Goal: Task Accomplishment & Management: Complete application form

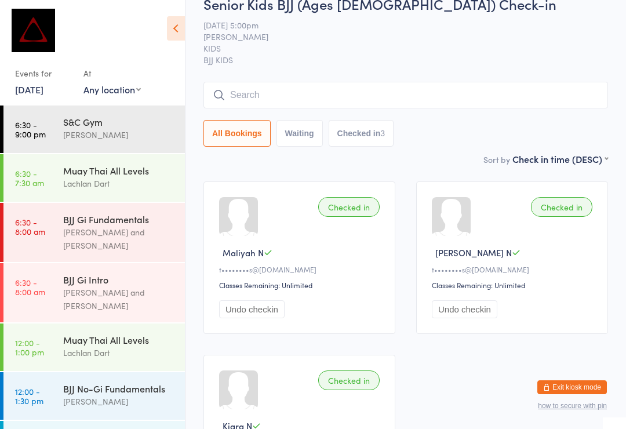
scroll to position [456, 0]
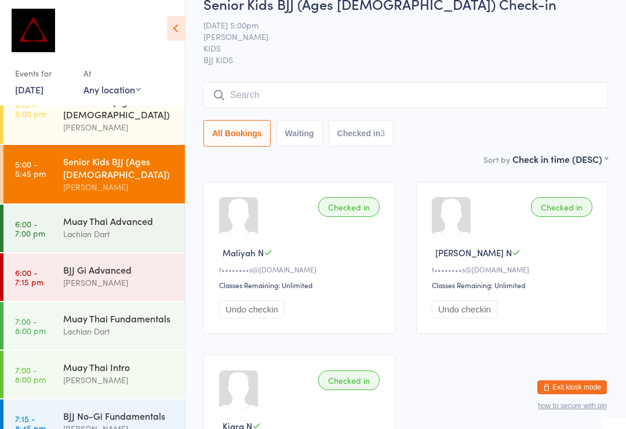
click at [114, 276] on div "[PERSON_NAME]" at bounding box center [119, 282] width 112 height 13
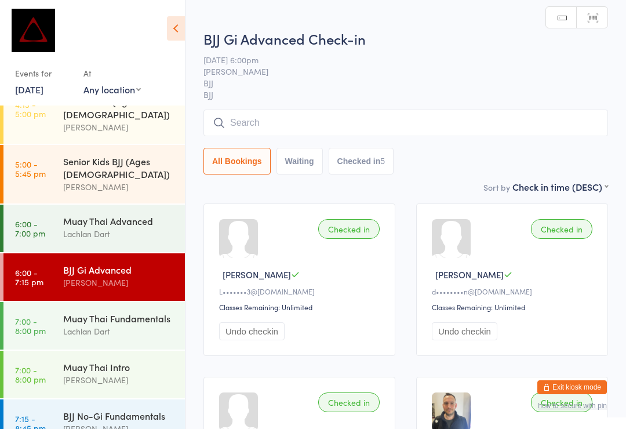
click at [291, 136] on input "search" at bounding box center [406, 123] width 405 height 27
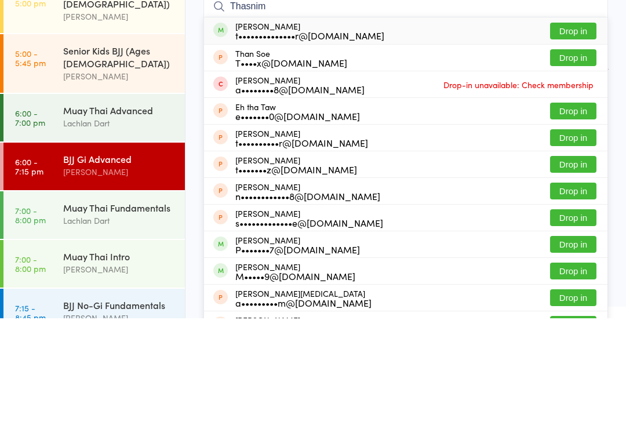
type input "Thasnim"
click at [575, 133] on button "Drop in" at bounding box center [573, 141] width 46 height 17
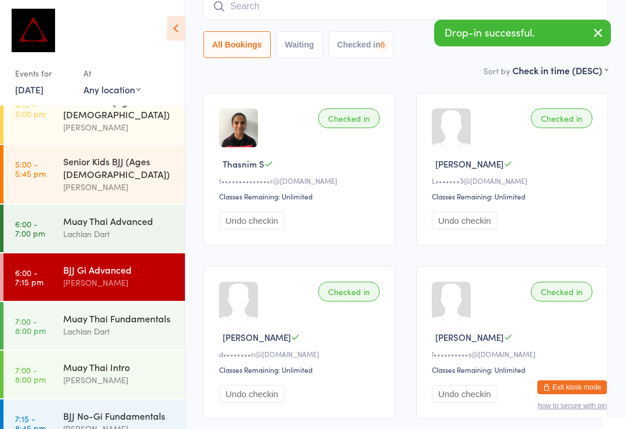
click at [432, 11] on input "search" at bounding box center [406, 6] width 405 height 27
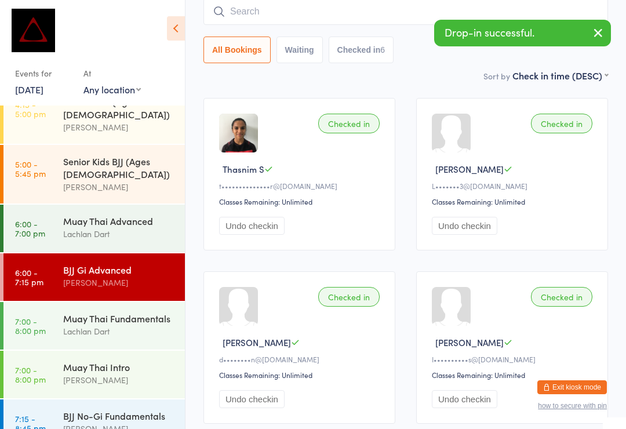
scroll to position [105, 0]
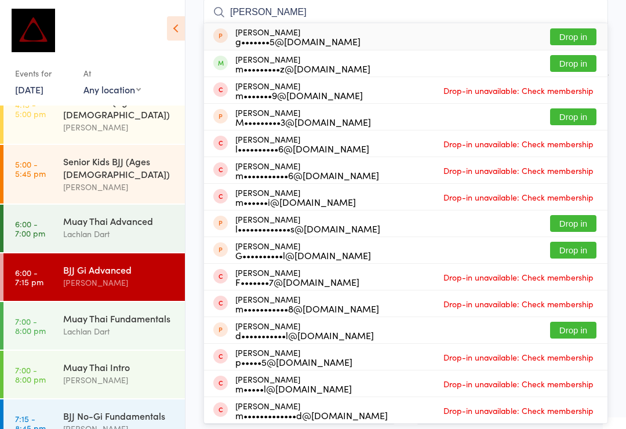
type input "Michael gra"
click at [583, 63] on button "Drop in" at bounding box center [573, 63] width 46 height 17
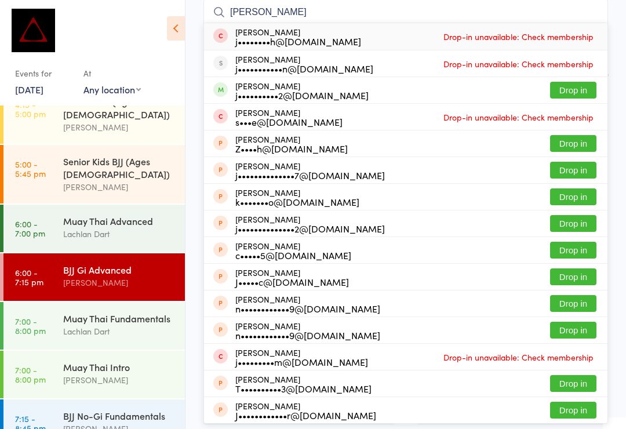
type input "Julian"
click at [574, 94] on button "Drop in" at bounding box center [573, 90] width 46 height 17
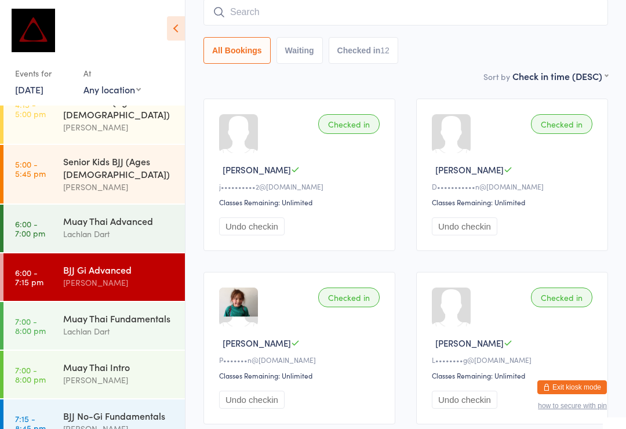
scroll to position [407, 0]
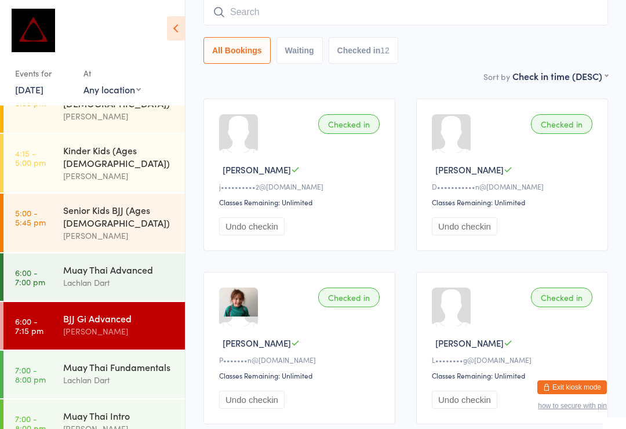
click at [132, 409] on div "Muay Thai Intro" at bounding box center [119, 415] width 112 height 13
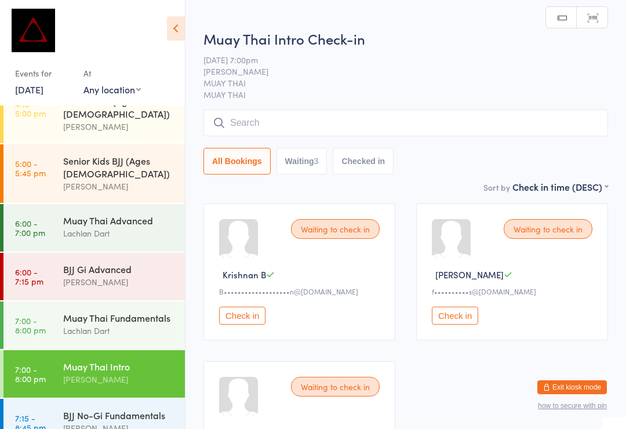
scroll to position [456, 0]
click at [149, 409] on div "BJJ No-Gi Fundamentals" at bounding box center [119, 415] width 112 height 13
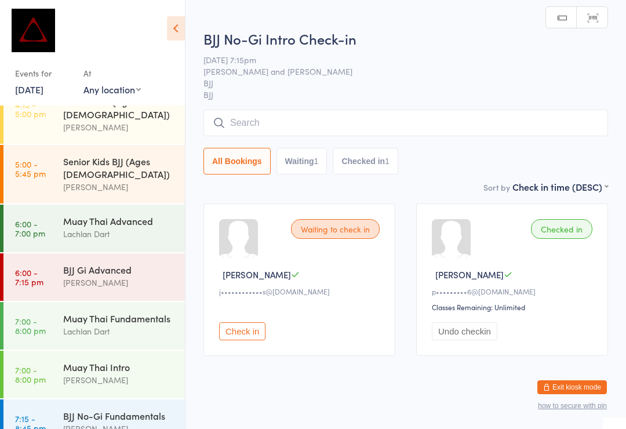
click at [136, 422] on div "Max Viney" at bounding box center [119, 428] width 112 height 13
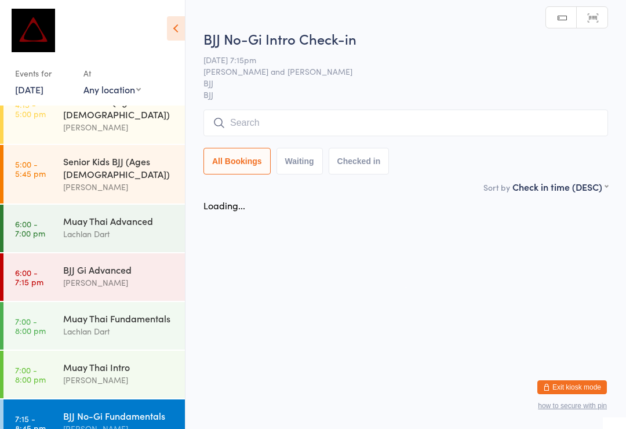
click at [405, 136] on input "search" at bounding box center [406, 123] width 405 height 27
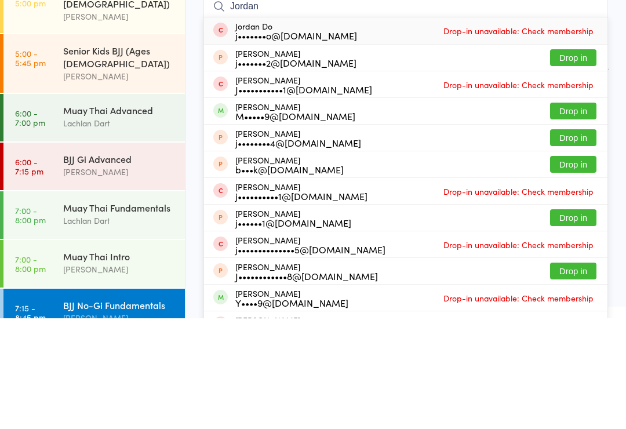
type input "Jordan"
click at [575, 213] on button "Drop in" at bounding box center [573, 221] width 46 height 17
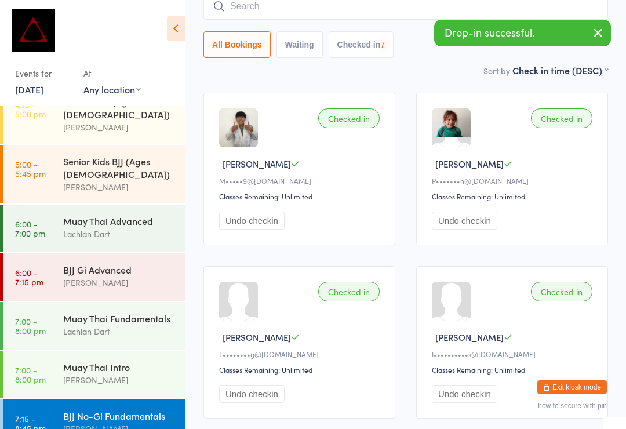
click at [77, 302] on div "Muay Thai Fundamentals Lachlan Dart" at bounding box center [124, 325] width 122 height 46
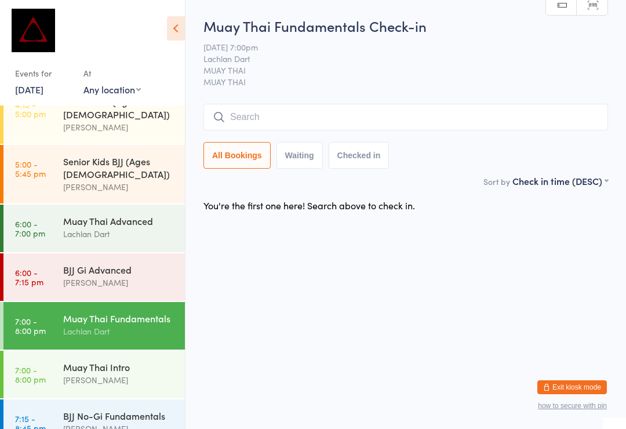
click at [271, 129] on input "search" at bounding box center [406, 117] width 405 height 27
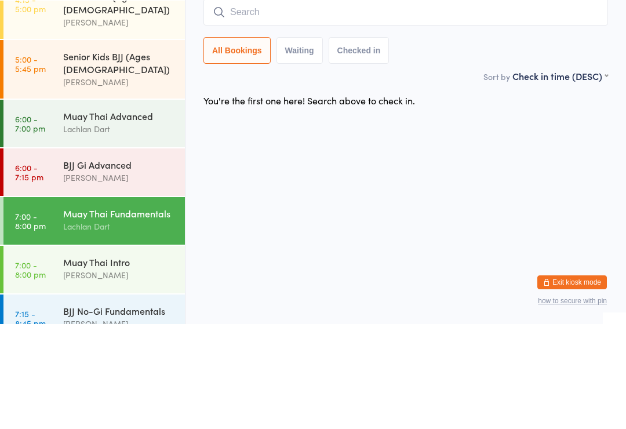
type input "D"
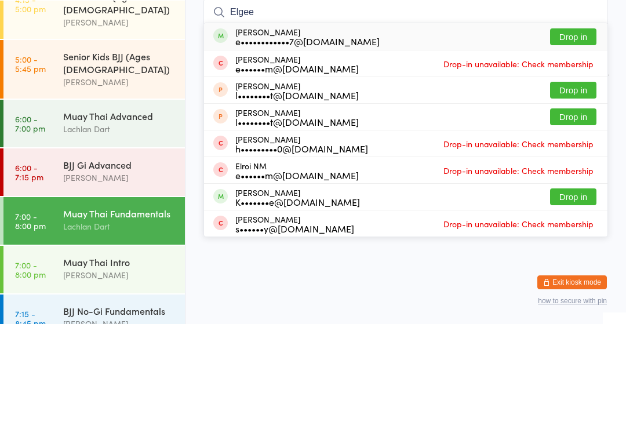
type input "Elgee"
click at [596, 133] on button "Drop in" at bounding box center [573, 141] width 46 height 17
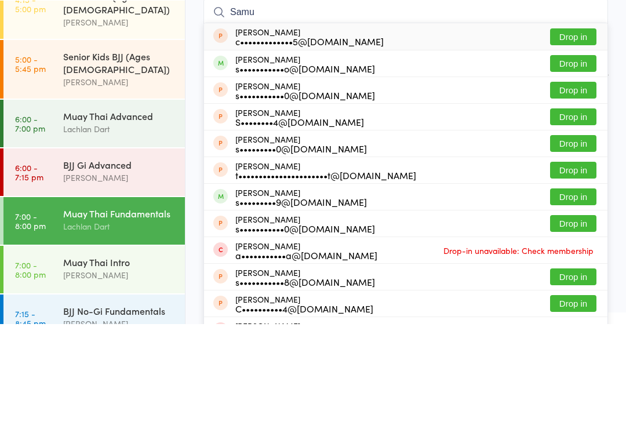
type input "Samu"
click at [568, 160] on button "Drop in" at bounding box center [573, 168] width 46 height 17
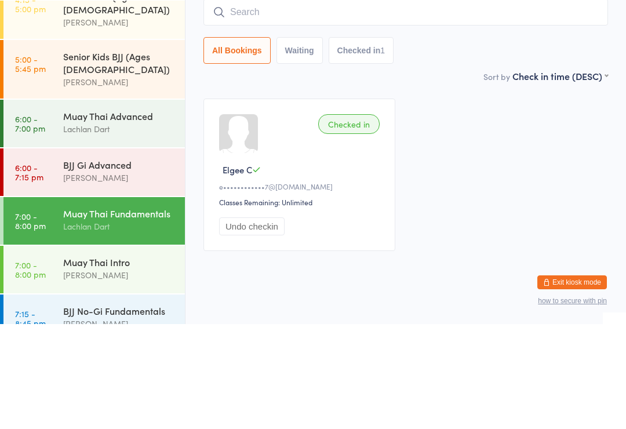
scroll to position [22, 0]
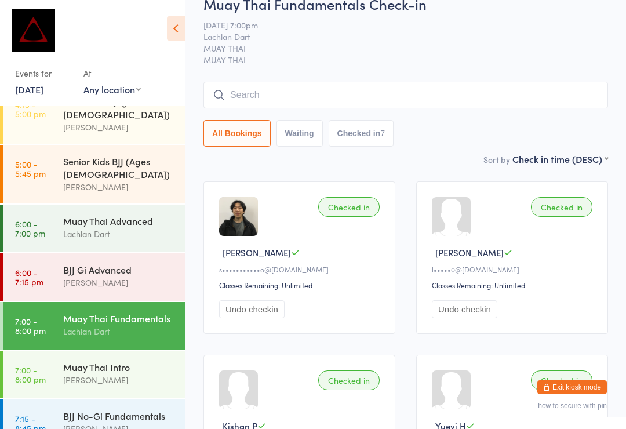
click at [444, 101] on input "search" at bounding box center [406, 95] width 405 height 27
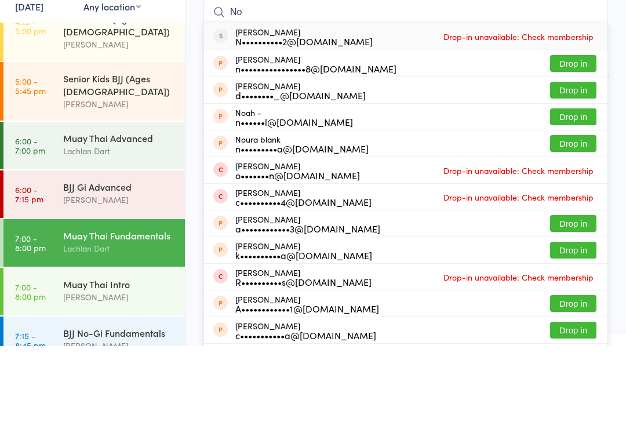
type input "N"
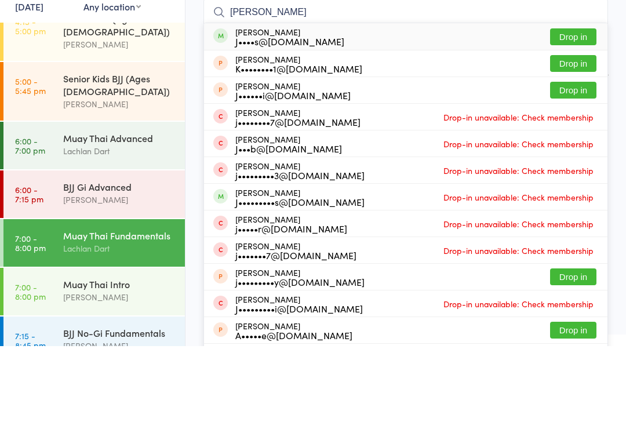
type input "Jacob g"
click at [574, 111] on button "Drop in" at bounding box center [573, 119] width 46 height 17
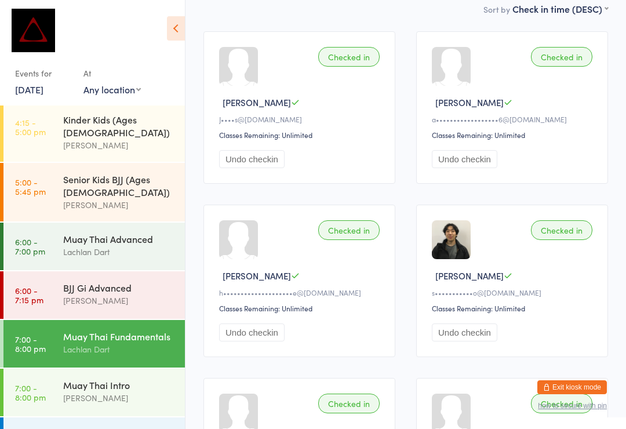
scroll to position [192, 0]
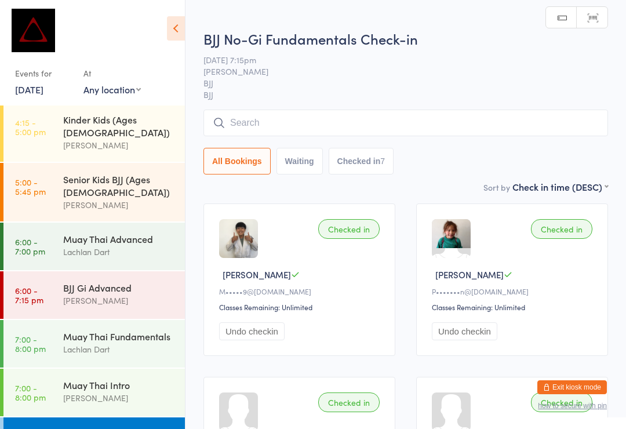
click at [346, 132] on input "search" at bounding box center [406, 123] width 405 height 27
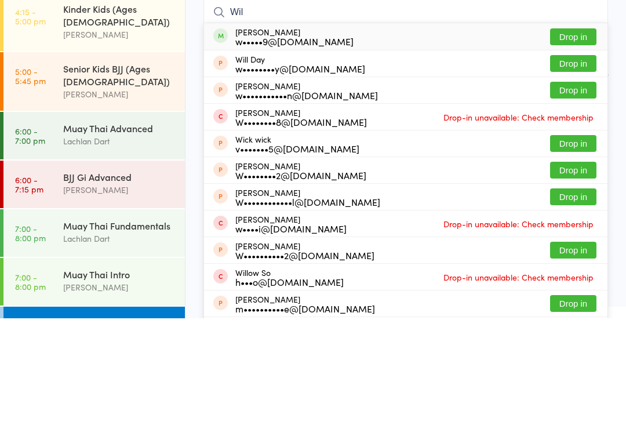
type input "Wil"
click at [582, 139] on button "Drop in" at bounding box center [573, 147] width 46 height 17
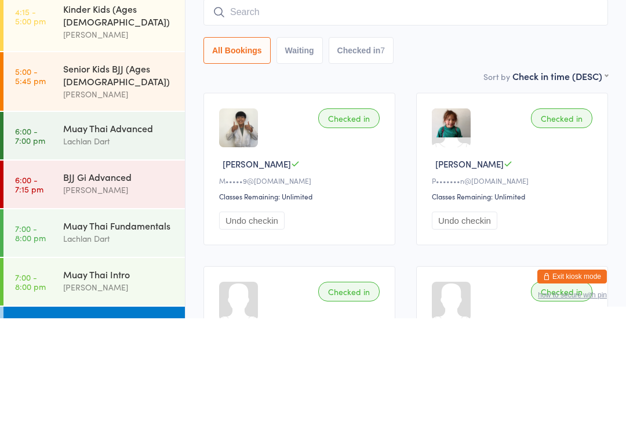
scroll to position [111, 0]
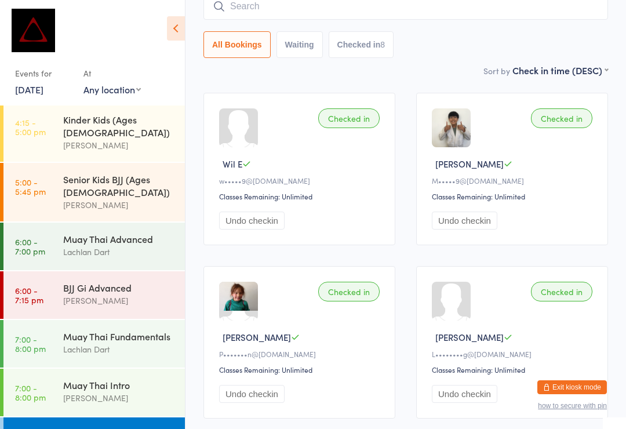
click at [132, 379] on div "Muay Thai Intro" at bounding box center [119, 385] width 112 height 13
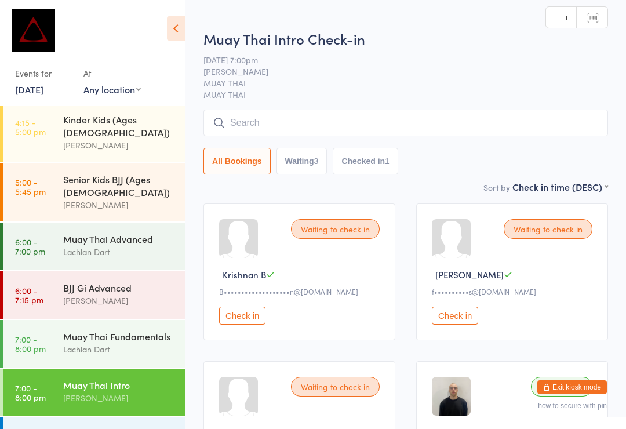
click at [350, 126] on input "search" at bounding box center [406, 123] width 405 height 27
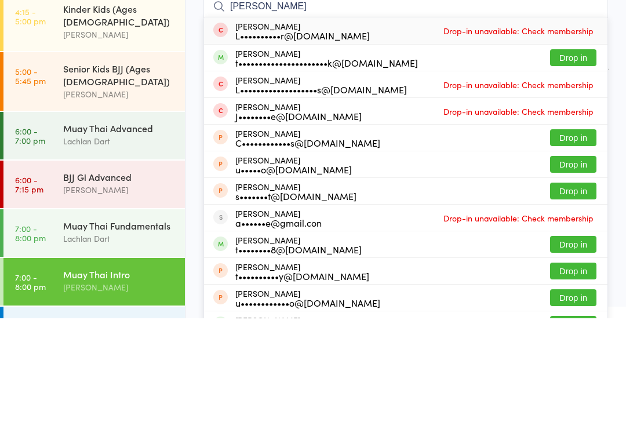
type input "Theodore"
click at [569, 160] on button "Drop in" at bounding box center [573, 168] width 46 height 17
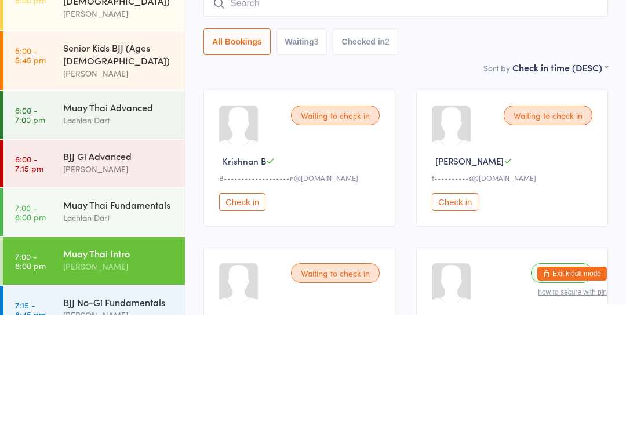
scroll to position [438, 0]
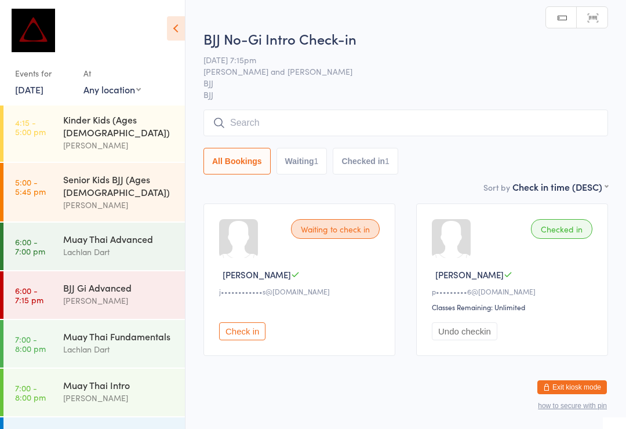
click at [384, 114] on input "search" at bounding box center [406, 123] width 405 height 27
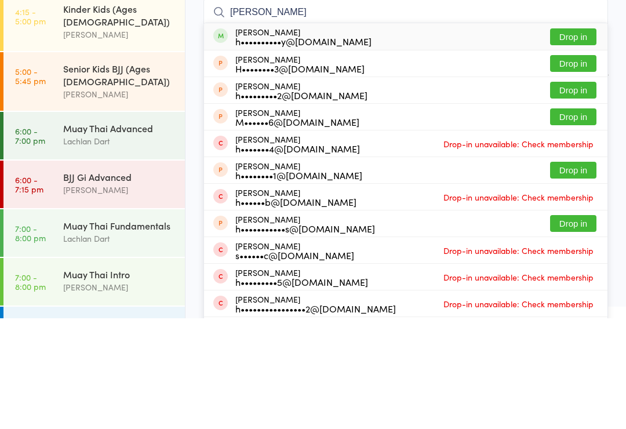
type input "Hugh b"
click at [585, 139] on button "Drop in" at bounding box center [573, 147] width 46 height 17
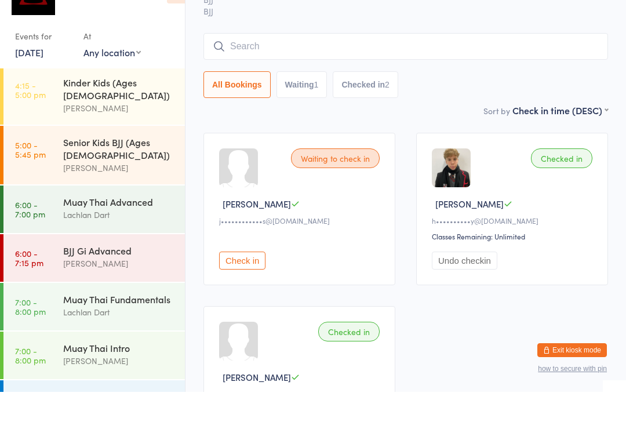
scroll to position [71, 0]
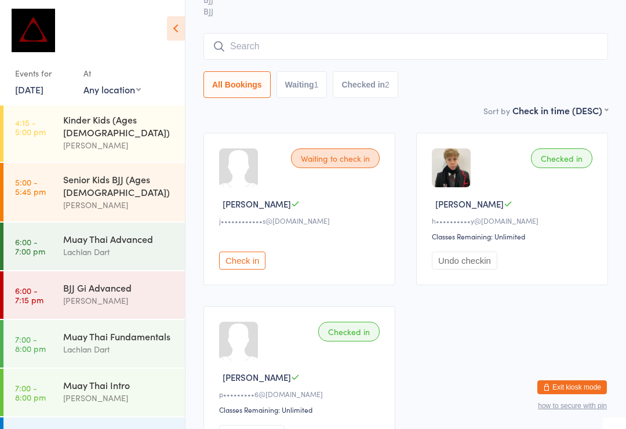
click at [139, 391] on div "[PERSON_NAME]" at bounding box center [119, 397] width 112 height 13
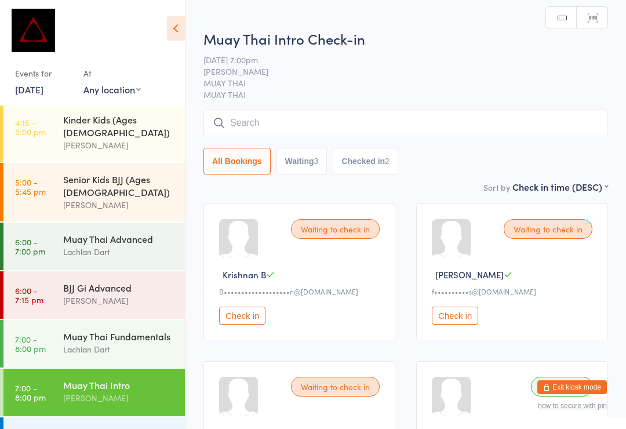
click at [342, 119] on input "search" at bounding box center [406, 123] width 405 height 27
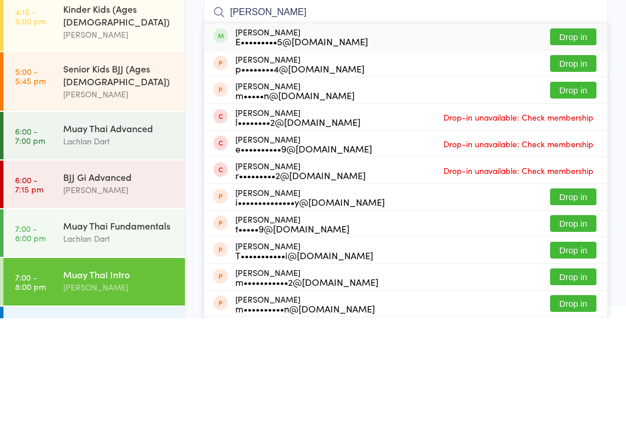
type input "Egan"
click at [585, 139] on button "Drop in" at bounding box center [573, 147] width 46 height 17
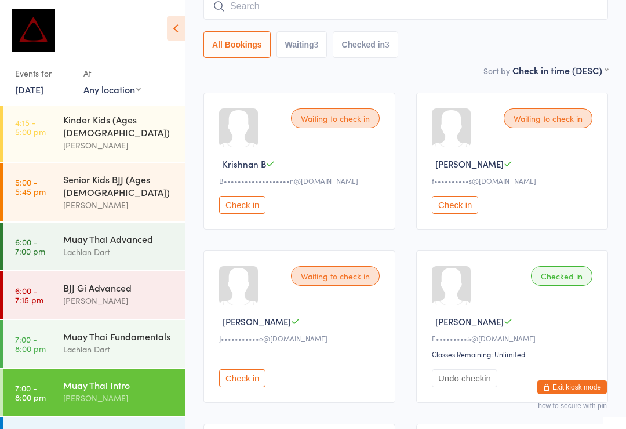
click at [114, 330] on div "Muay Thai Fundamentals" at bounding box center [119, 336] width 112 height 13
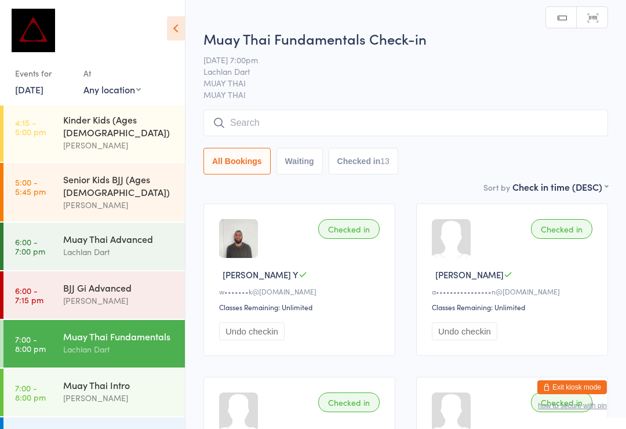
click at [377, 127] on input "search" at bounding box center [406, 123] width 405 height 27
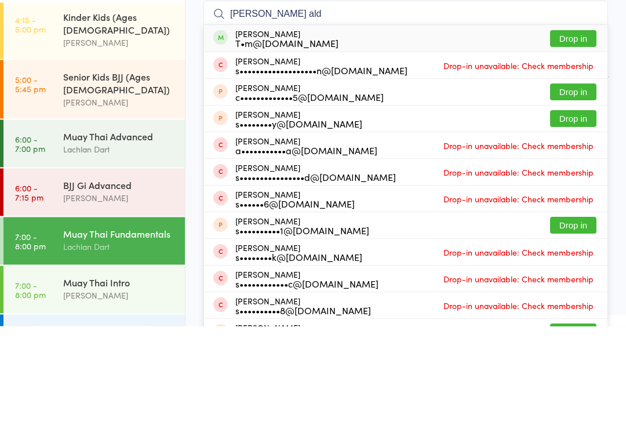
type input "Sam ald"
click at [593, 133] on button "Drop in" at bounding box center [573, 141] width 46 height 17
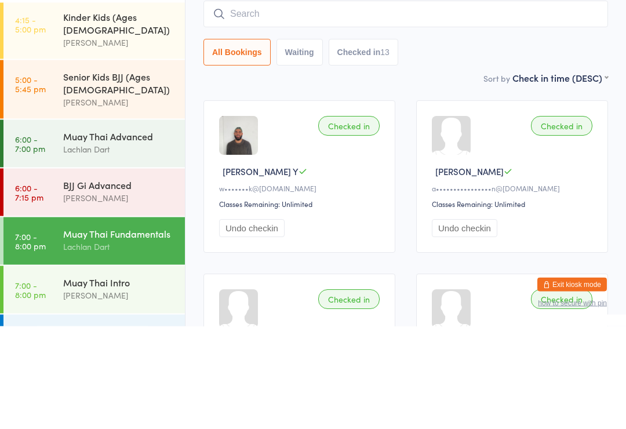
scroll to position [103, 0]
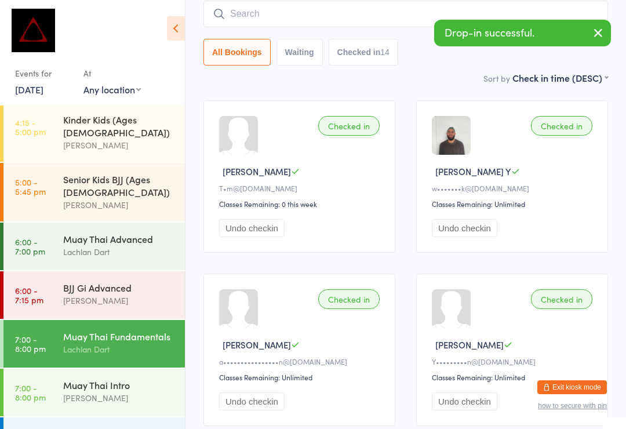
click at [278, 22] on input "search" at bounding box center [406, 14] width 405 height 27
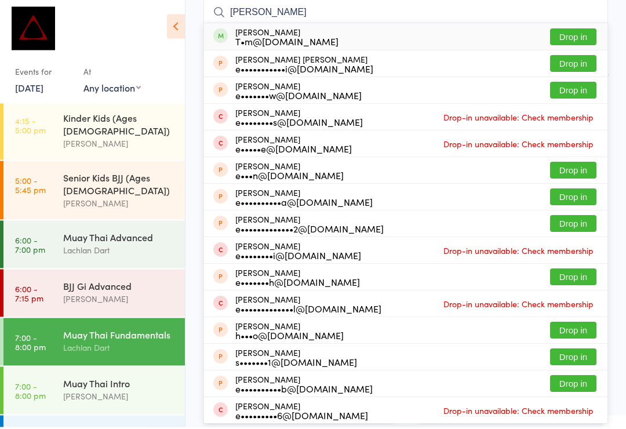
type input "Elise"
click at [567, 46] on button "Drop in" at bounding box center [573, 39] width 46 height 17
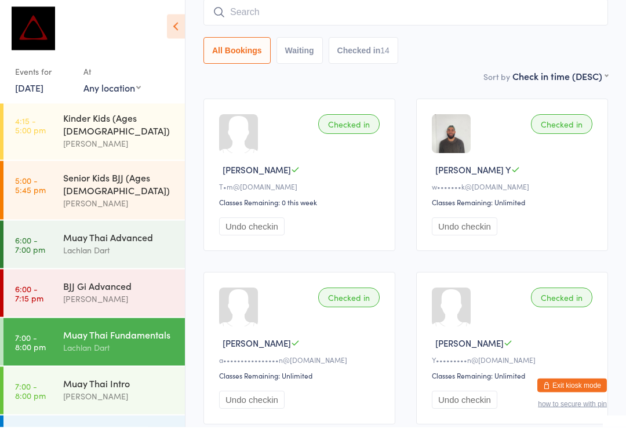
scroll to position [105, 0]
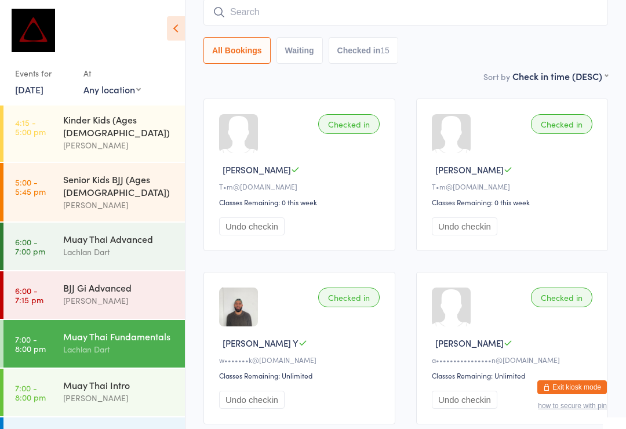
click at [442, 17] on input "search" at bounding box center [406, 12] width 405 height 27
type input "Soheil"
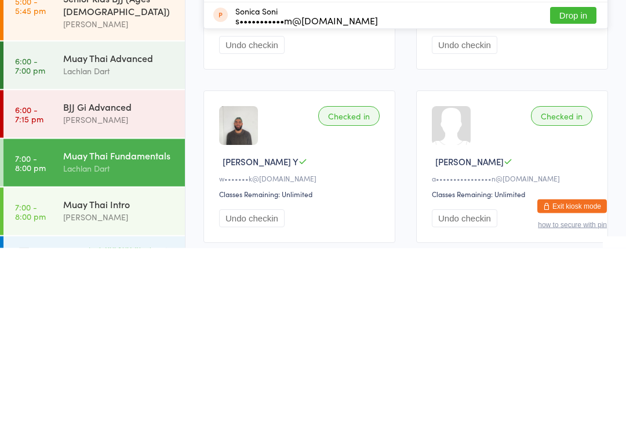
click at [144, 427] on div "BJJ No-Gi Fundamentals" at bounding box center [119, 433] width 112 height 13
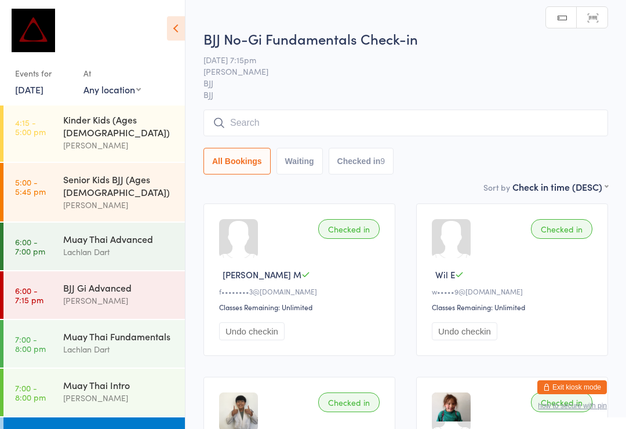
click at [349, 121] on input "search" at bounding box center [406, 123] width 405 height 27
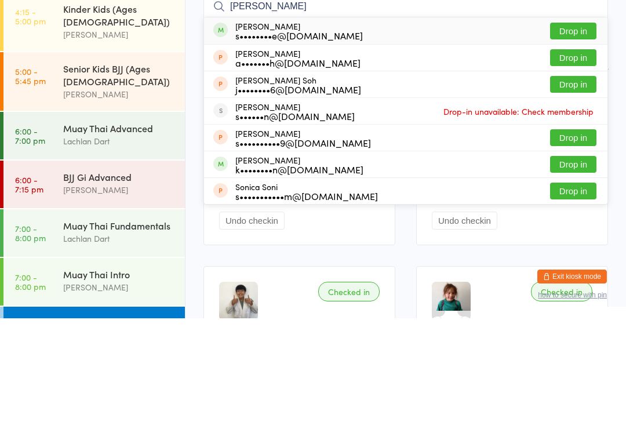
type input "Soheil"
click at [578, 133] on button "Drop in" at bounding box center [573, 141] width 46 height 17
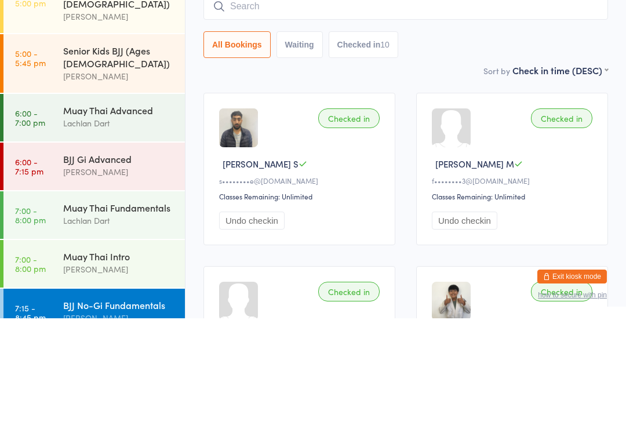
scroll to position [111, 0]
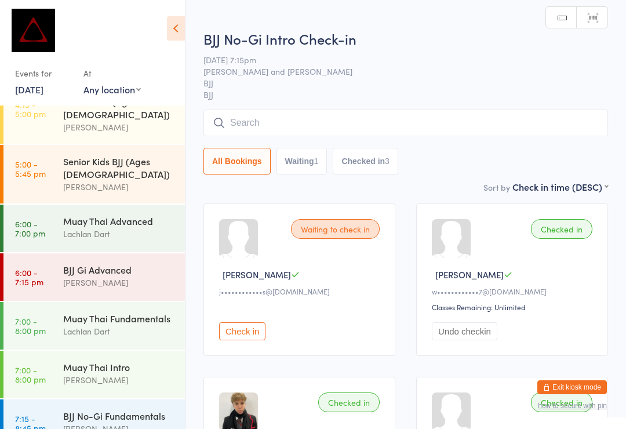
click at [455, 125] on input "search" at bounding box center [406, 123] width 405 height 27
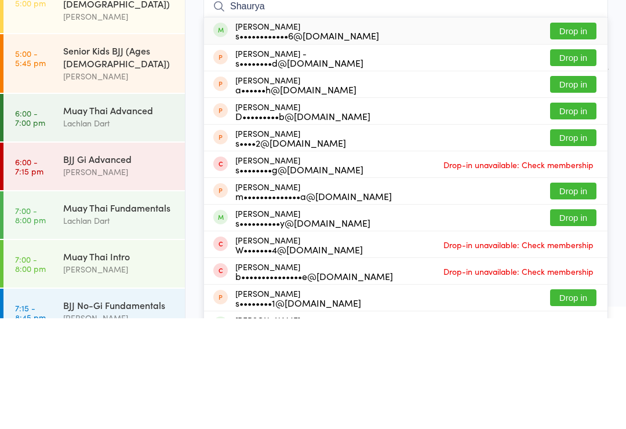
type input "Shaurya"
click at [578, 133] on button "Drop in" at bounding box center [573, 141] width 46 height 17
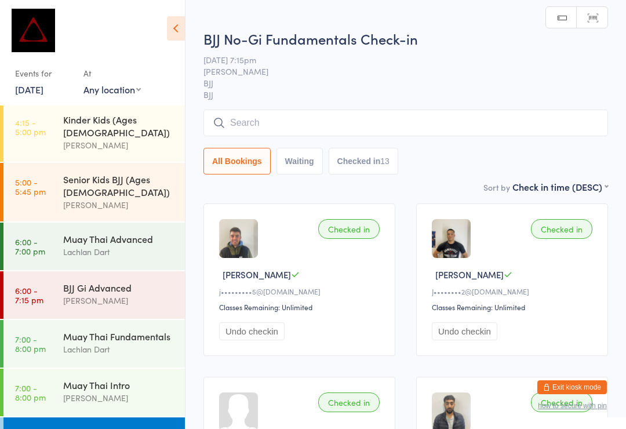
click at [303, 116] on input "search" at bounding box center [406, 123] width 405 height 27
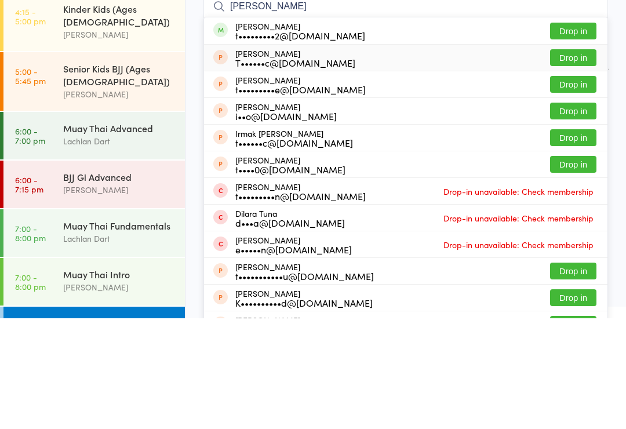
type input "Tara"
click at [567, 155] on div "Tara Sigirci T••••••c@gmail.com Drop in" at bounding box center [406, 168] width 404 height 26
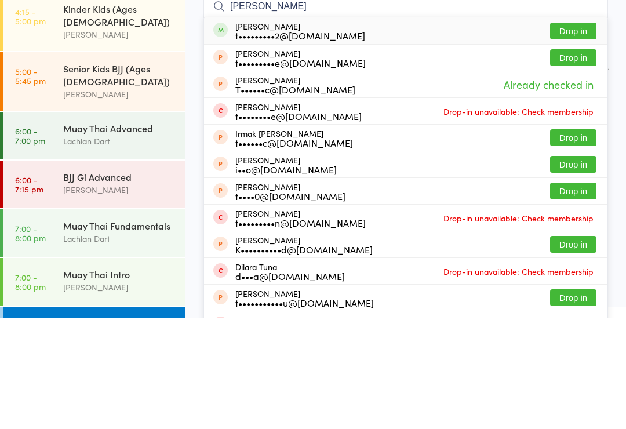
type input "Tara v"
click at [564, 133] on button "Drop in" at bounding box center [573, 141] width 46 height 17
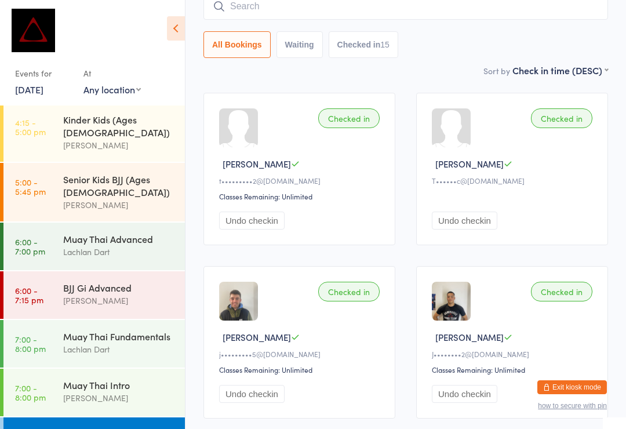
click at [137, 427] on div "BJJ No-Gi Fundamentals" at bounding box center [119, 433] width 112 height 13
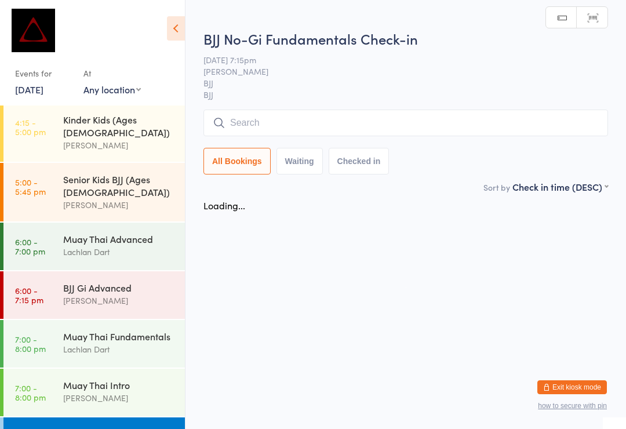
scroll to position [0, 0]
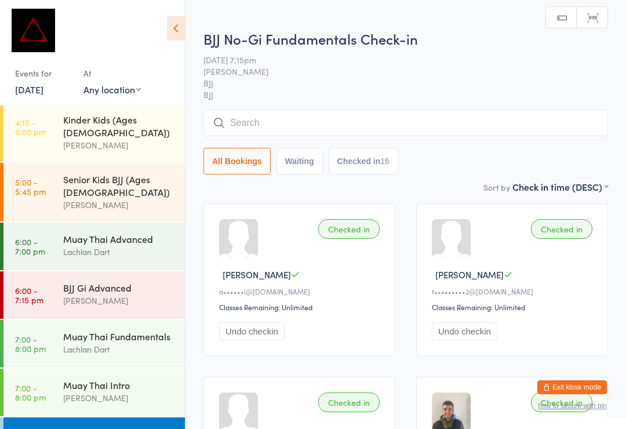
click at [344, 143] on div "All Bookings Waiting Checked in 16" at bounding box center [406, 142] width 405 height 65
click at [386, 122] on input "search" at bounding box center [406, 123] width 405 height 27
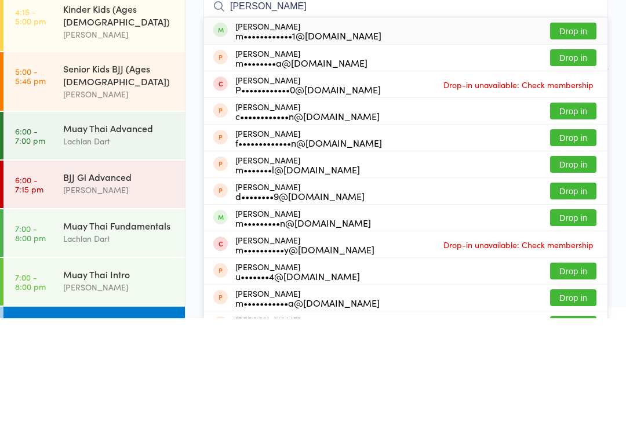
type input "Mitch cassidy"
click at [579, 133] on button "Drop in" at bounding box center [573, 141] width 46 height 17
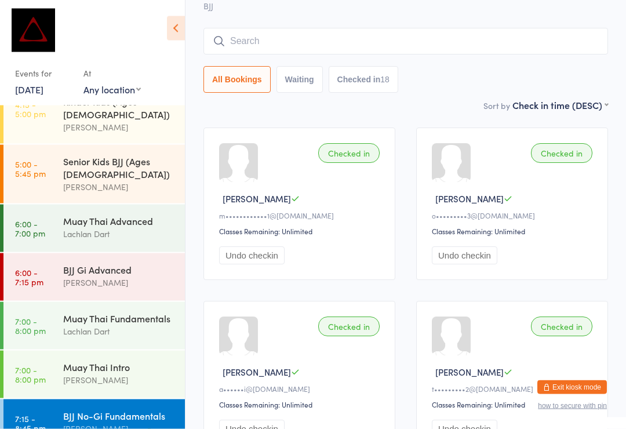
scroll to position [55, 0]
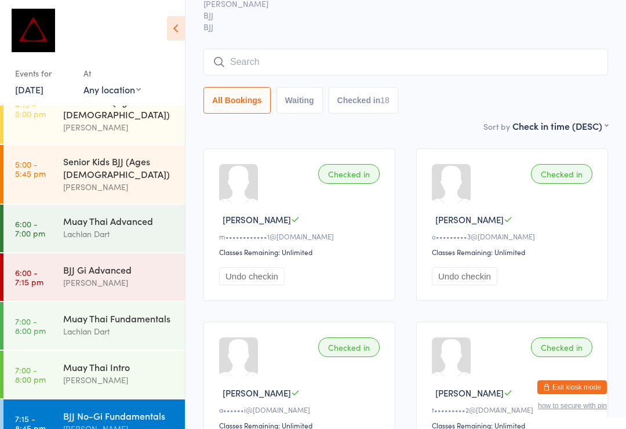
click at [360, 51] on input "search" at bounding box center [406, 62] width 405 height 27
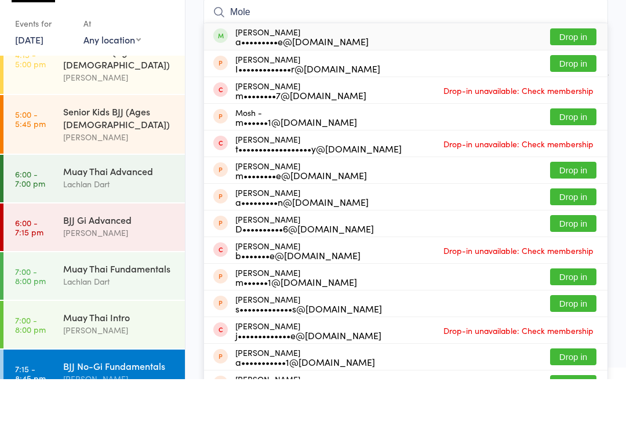
type input "Mole"
click at [589, 78] on button "Drop in" at bounding box center [573, 86] width 46 height 17
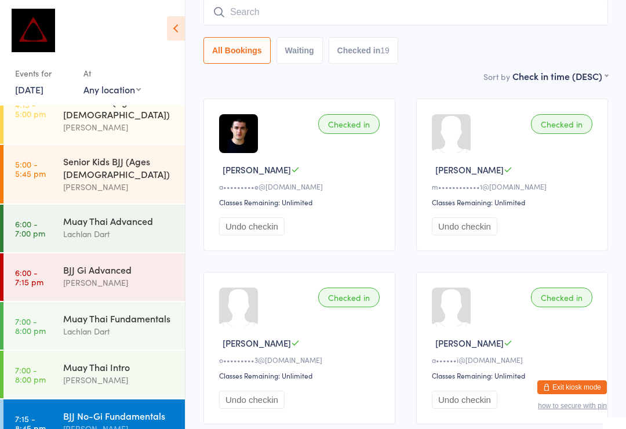
click at [376, 15] on input "search" at bounding box center [406, 12] width 405 height 27
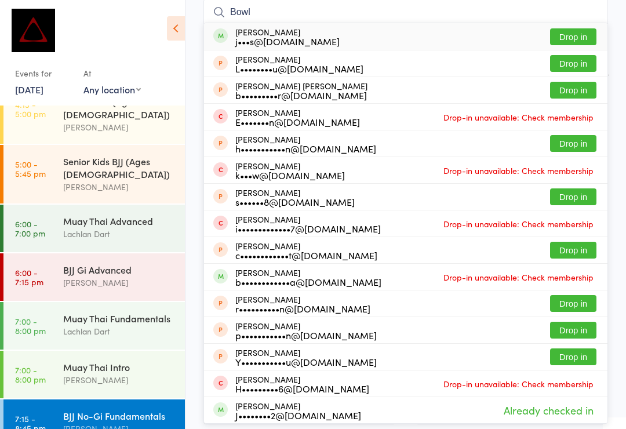
type input "Bowl"
click at [575, 39] on button "Drop in" at bounding box center [573, 36] width 46 height 17
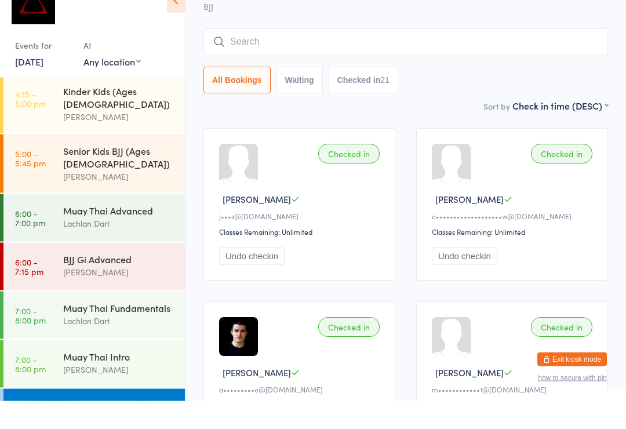
scroll to position [438, 0]
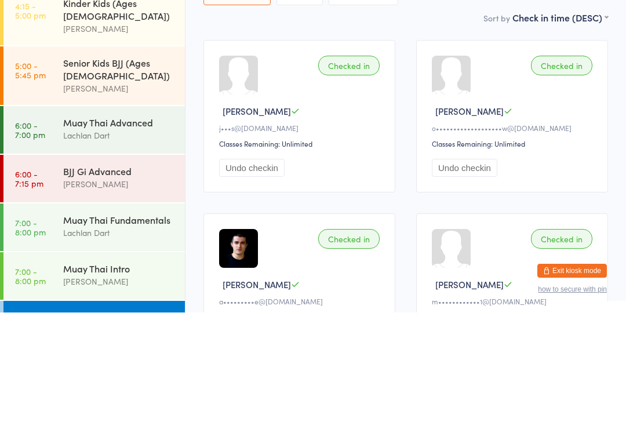
click at [140, 281] on div "BJJ Gi Advanced" at bounding box center [119, 287] width 112 height 13
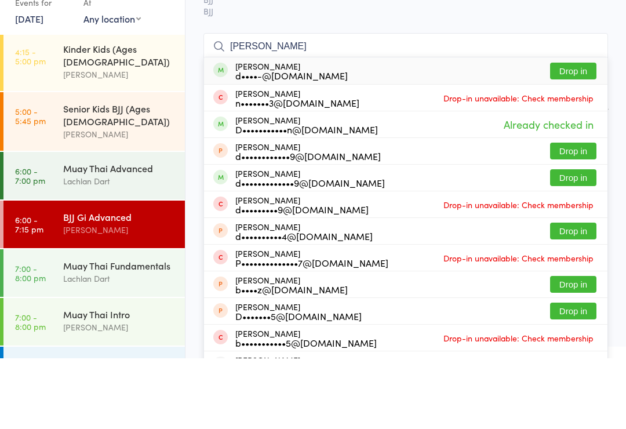
type input "David nguyen"
click at [579, 133] on button "Drop in" at bounding box center [573, 141] width 46 height 17
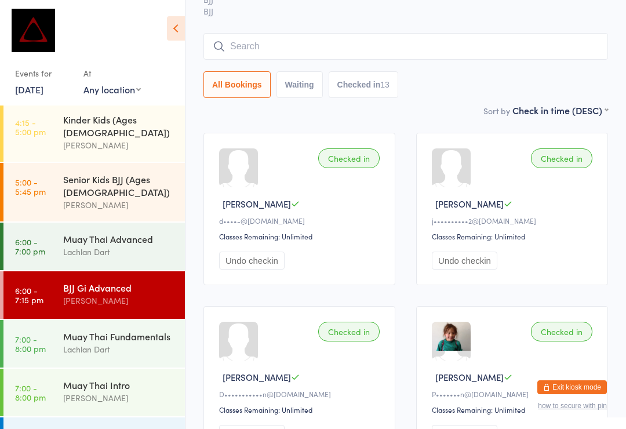
click at [581, 394] on button "Exit kiosk mode" at bounding box center [573, 387] width 70 height 14
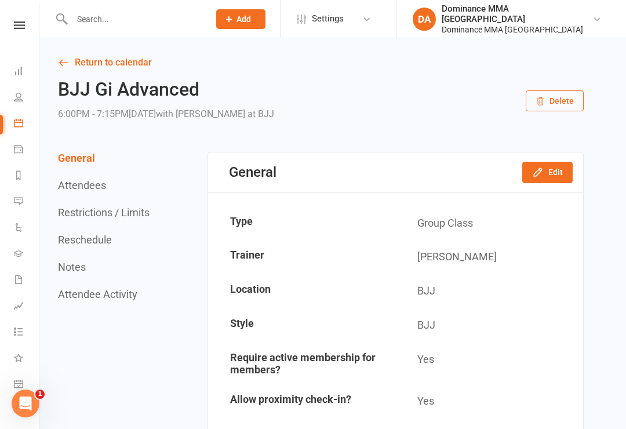
click at [93, 11] on input "text" at bounding box center [134, 19] width 133 height 16
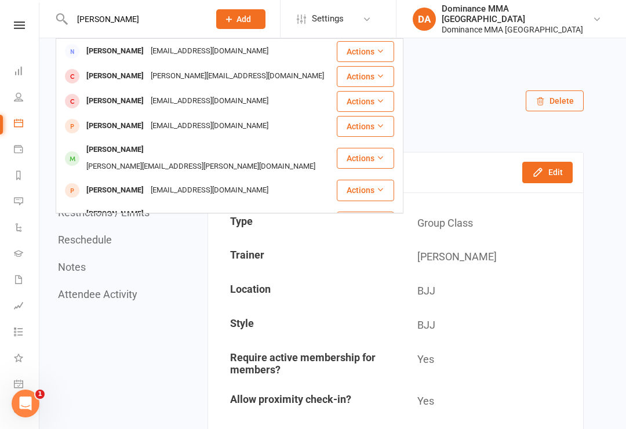
type input "[PERSON_NAME]"
click at [157, 122] on div "[EMAIL_ADDRESS][DOMAIN_NAME]" at bounding box center [209, 126] width 125 height 17
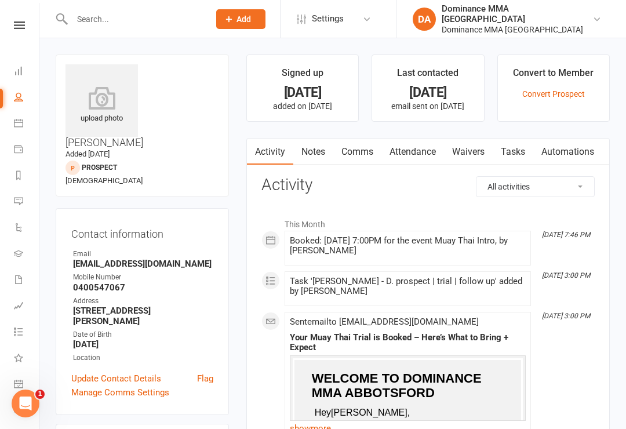
click at [470, 151] on link "Waivers" at bounding box center [468, 152] width 49 height 27
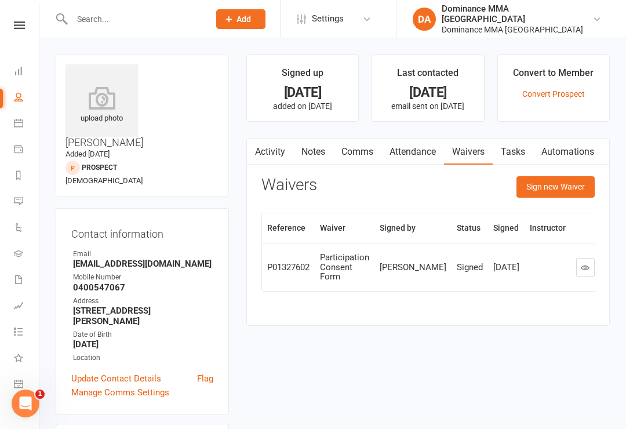
click at [554, 187] on button "Sign new Waiver" at bounding box center [556, 186] width 78 height 21
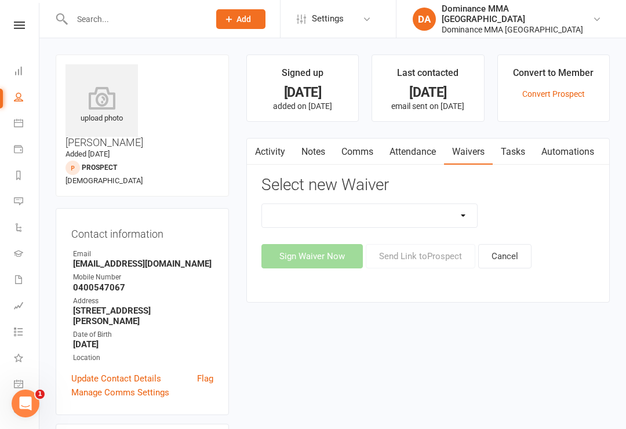
click at [457, 213] on select "Member | Cancellation | Adults Member | Injury Report Form (FOH staff use only)…" at bounding box center [370, 215] width 216 height 23
select select "603"
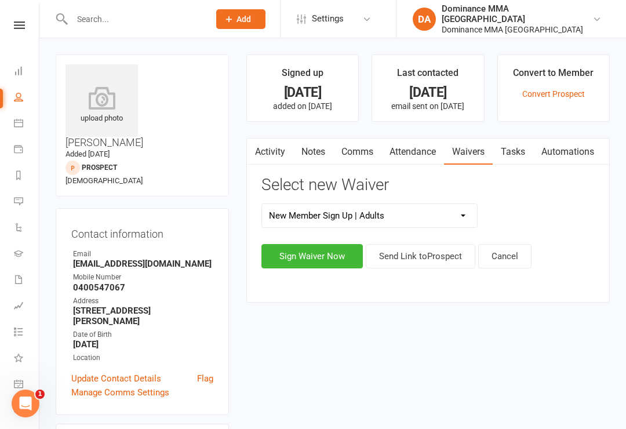
click at [295, 248] on button "Sign Waiver Now" at bounding box center [312, 256] width 101 height 24
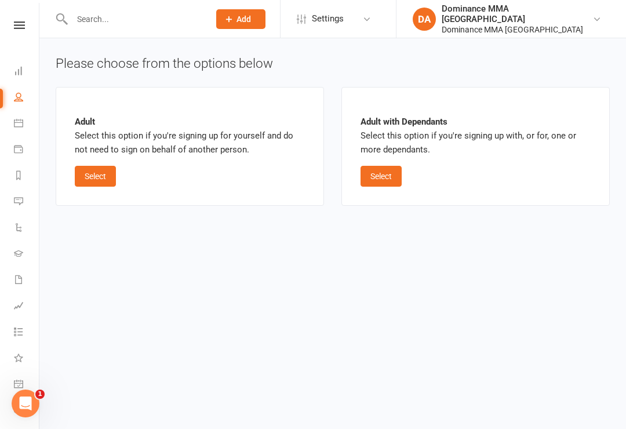
click at [97, 179] on button "Select" at bounding box center [95, 176] width 41 height 21
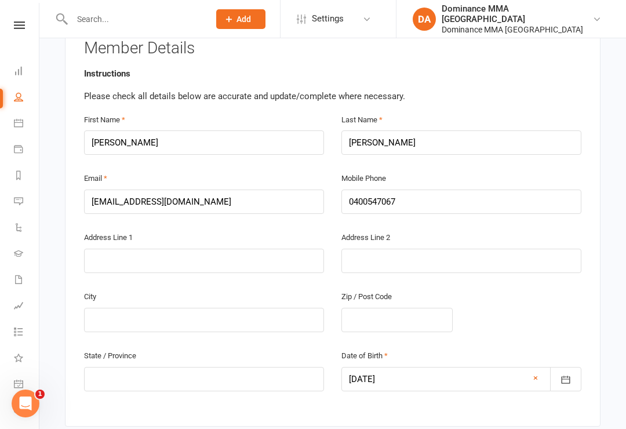
scroll to position [227, 0]
click at [115, 249] on input "text" at bounding box center [204, 261] width 240 height 24
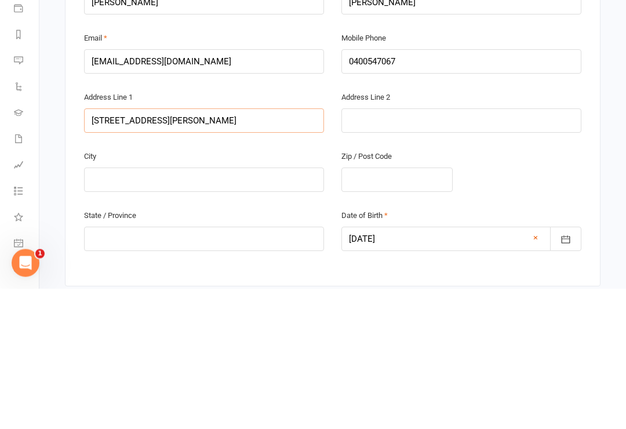
type input "[STREET_ADDRESS][PERSON_NAME]"
click at [129, 308] on input "text" at bounding box center [204, 320] width 240 height 24
type input "[GEOGRAPHIC_DATA]"
click at [376, 308] on input "text" at bounding box center [397, 320] width 111 height 24
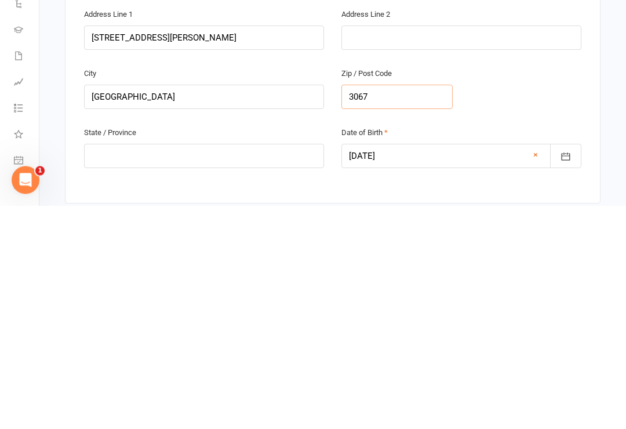
type input "3067"
click at [103, 368] on input "text" at bounding box center [204, 380] width 240 height 24
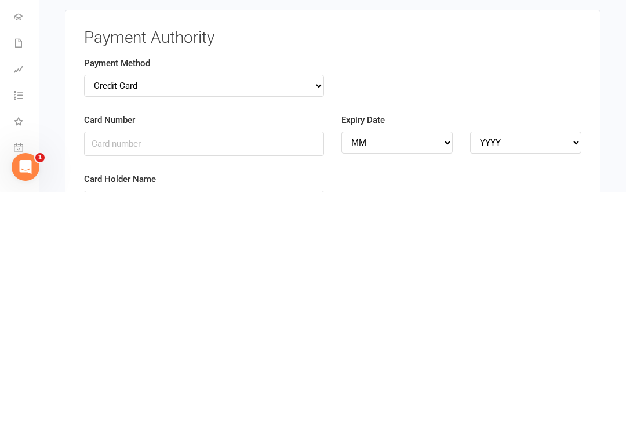
scroll to position [1099, 0]
type input "Vic"
click at [119, 368] on input "Card Number" at bounding box center [204, 380] width 240 height 24
type input "[CREDIT_CARD_NUMBER]"
click at [391, 368] on select "MM 01 02 03 04 05 06 07 08 09 10 11 12" at bounding box center [397, 379] width 111 height 22
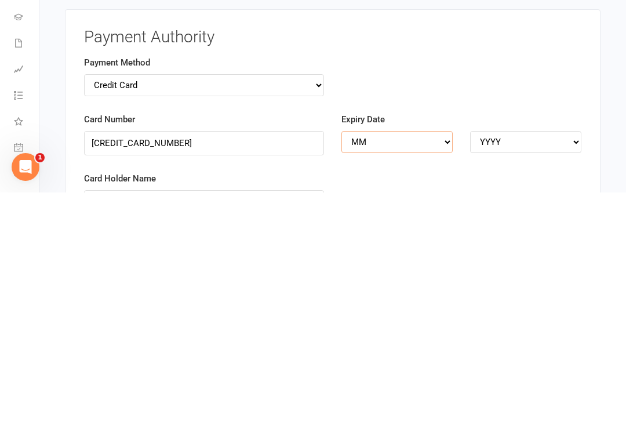
scroll to position [1336, 0]
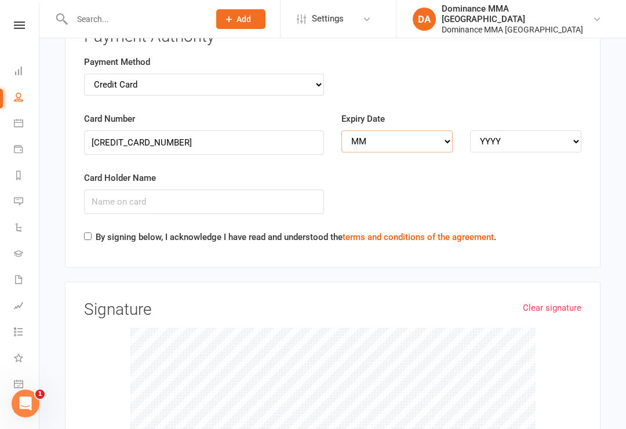
select select "12"
click at [511, 130] on select "YYYY 2025 2026 2027 2028 2029 2030 2031 2032 2033 2034" at bounding box center [525, 141] width 111 height 22
select select "2028"
click at [114, 190] on input "Card Holder Name" at bounding box center [204, 202] width 240 height 24
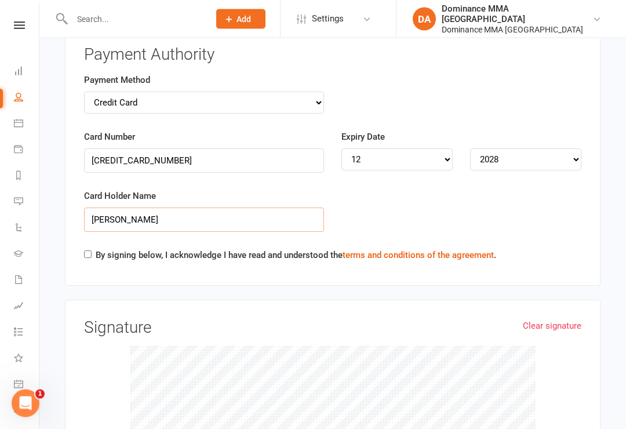
scroll to position [1317, 0]
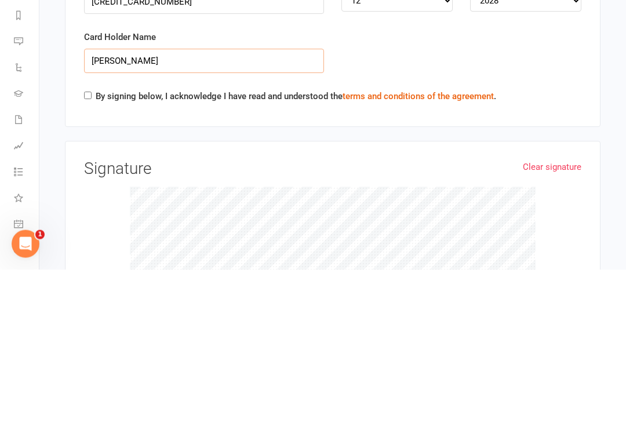
type input "[PERSON_NAME]"
click at [89, 252] on input "By signing below, I acknowledge I have read and understood the terms and condit…" at bounding box center [88, 256] width 8 height 8
checkbox input "true"
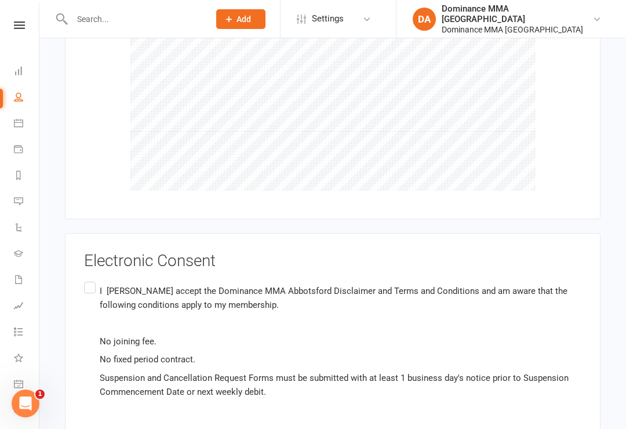
scroll to position [1682, 0]
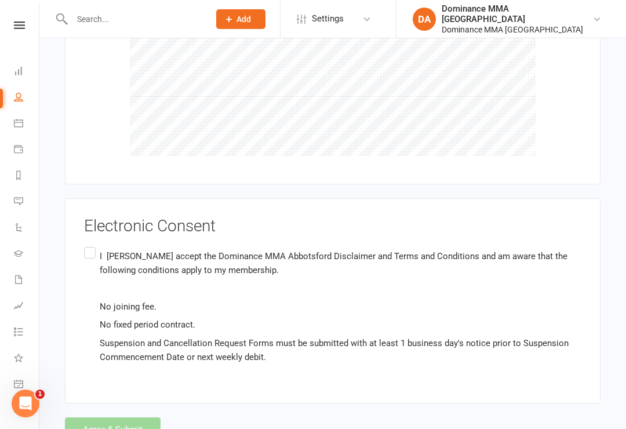
click at [90, 245] on label "I [PERSON_NAME] accept the Dominance MMA Abbotsford Disclaimer and Terms and Co…" at bounding box center [333, 307] width 498 height 124
click at [90, 245] on input "I [PERSON_NAME] accept the Dominance MMA Abbotsford Disclaimer and Terms and Co…" at bounding box center [88, 245] width 8 height 0
click at [119, 418] on button "Agree & Submit" at bounding box center [113, 430] width 96 height 24
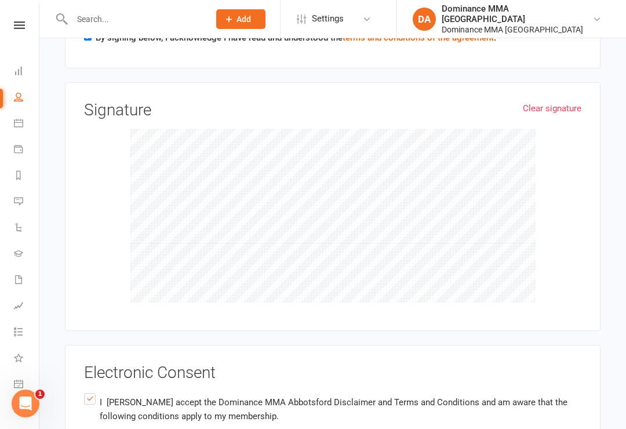
scroll to position [1312, 0]
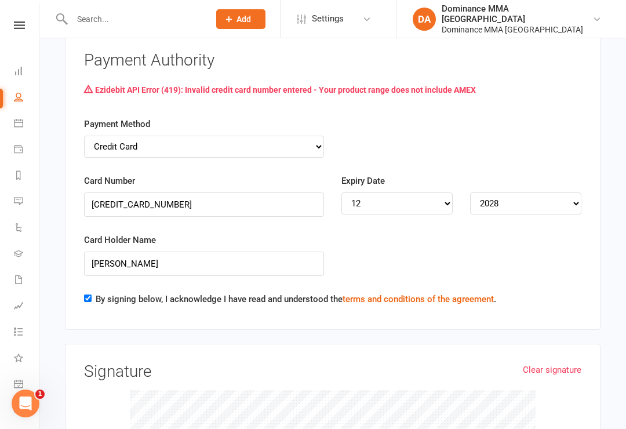
click at [123, 117] on label "Payment Method" at bounding box center [117, 124] width 66 height 14
click at [165, 117] on div "Payment Method Credit Card Bank Account" at bounding box center [204, 137] width 240 height 41
click at [306, 136] on select "Credit Card Bank Account" at bounding box center [204, 147] width 240 height 22
select select "bank_account"
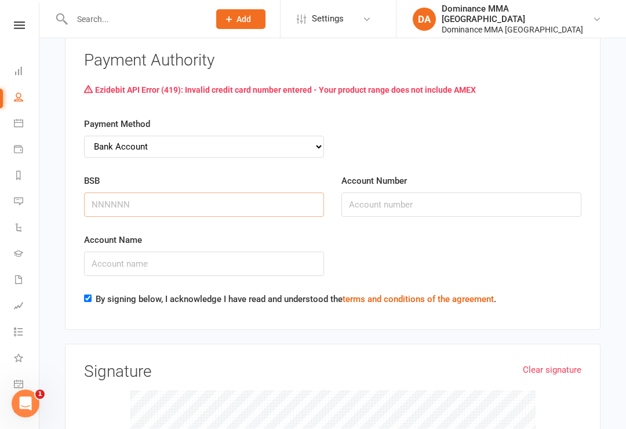
click at [105, 193] on input "BSB" at bounding box center [204, 205] width 240 height 24
type input "733120"
click at [366, 193] on input "Account Number" at bounding box center [462, 205] width 240 height 24
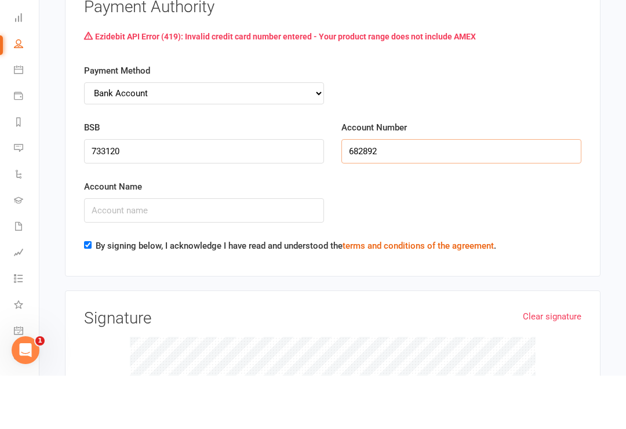
type input "682892"
click at [110, 252] on input "Account Name" at bounding box center [204, 264] width 240 height 24
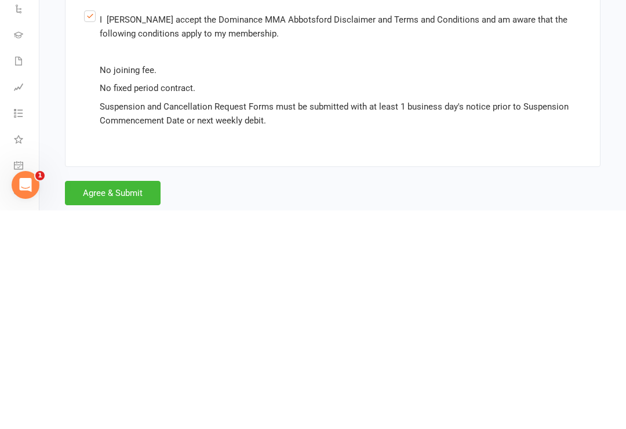
type input "Joint Account"
click at [114, 400] on button "Agree & Submit" at bounding box center [113, 412] width 96 height 24
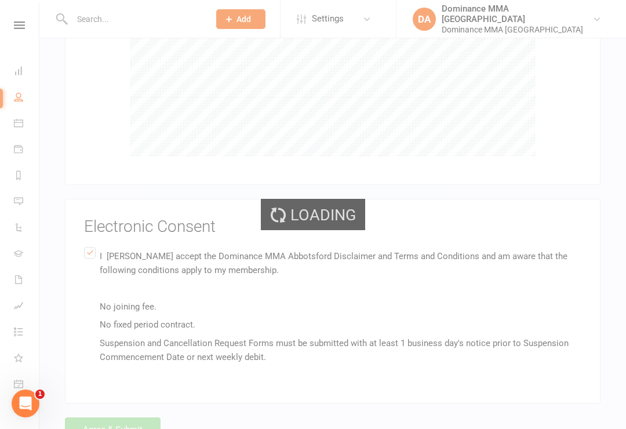
scroll to position [1682, 0]
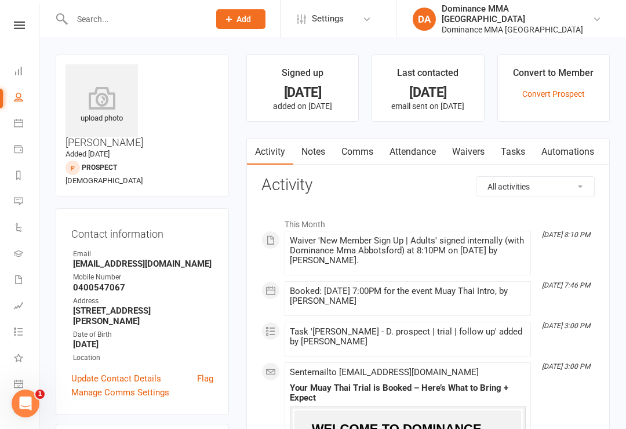
click at [23, 65] on link "Dashboard" at bounding box center [27, 72] width 26 height 26
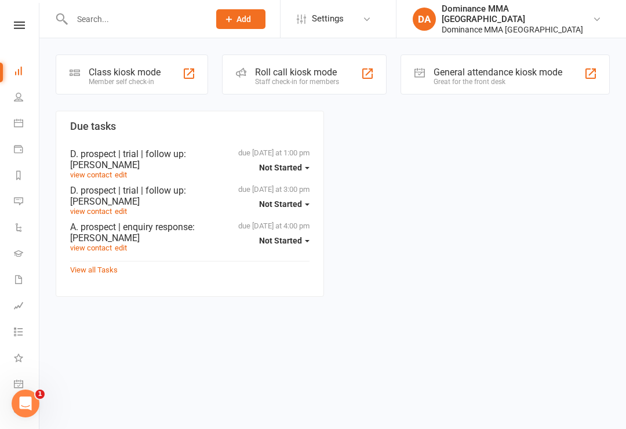
click at [119, 75] on div "Class kiosk mode" at bounding box center [125, 72] width 72 height 11
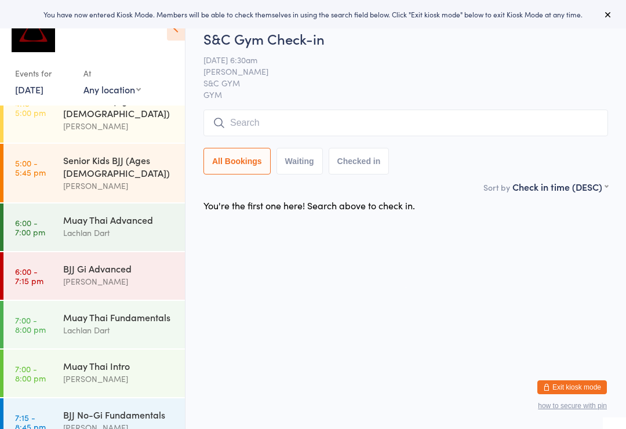
scroll to position [456, 0]
click at [92, 312] on div "Muay Thai Fundamentals" at bounding box center [119, 318] width 112 height 13
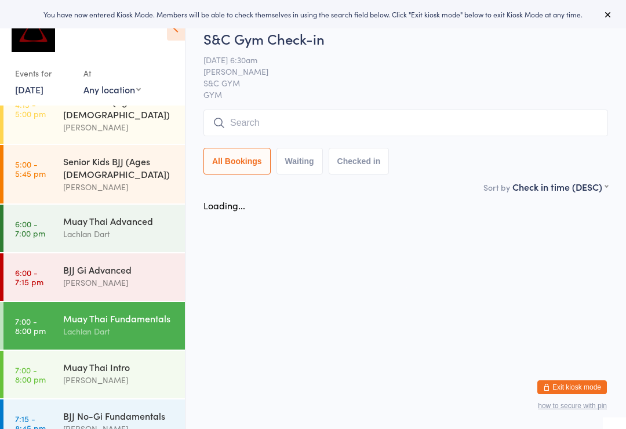
click at [82, 409] on div "BJJ No-Gi Fundamentals" at bounding box center [119, 415] width 112 height 13
